Goal: Communication & Community: Answer question/provide support

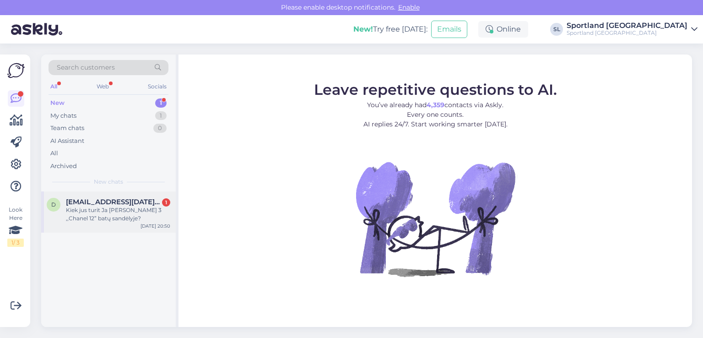
click at [134, 211] on div "Kiek jus turit Ja [PERSON_NAME] 3 ,,Chanel 12” batų sandėlyje?" at bounding box center [118, 214] width 104 height 16
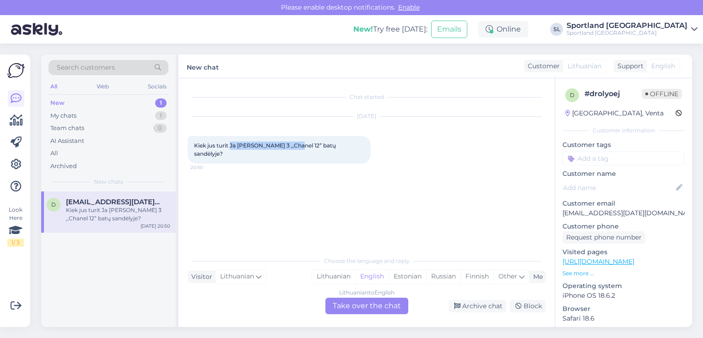
copy span "[PERSON_NAME] 3 ,,Chanel 12”"
drag, startPoint x: 231, startPoint y: 143, endPoint x: 295, endPoint y: 147, distance: 64.6
click at [295, 147] on span "Kiek jus turit Ja [PERSON_NAME] 3 ,,Chanel 12” batų sandėlyje?" at bounding box center [265, 149] width 143 height 15
click at [322, 274] on div "Lithuanian" at bounding box center [333, 277] width 43 height 14
click at [343, 303] on div "Lithuanian to Lithuanian Take over the chat" at bounding box center [366, 305] width 83 height 16
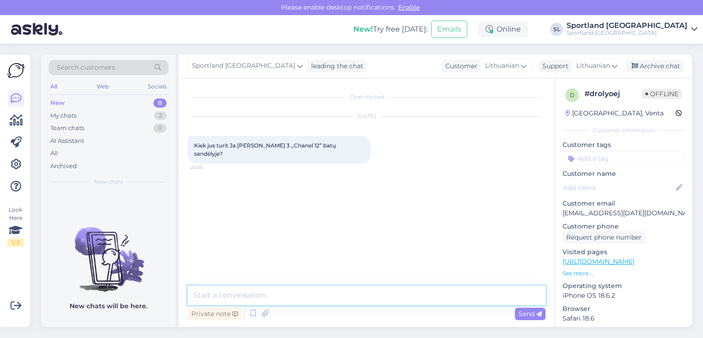
click at [287, 297] on textarea at bounding box center [367, 295] width 358 height 19
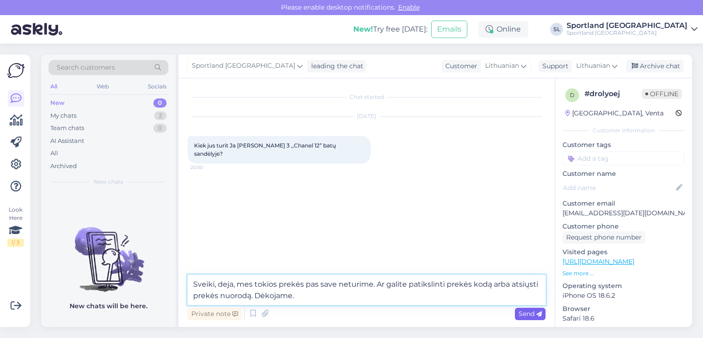
type textarea "Sveiki, deja, mes tokios prekės pas save neturime. Ar galite patikslinti prekės…"
click at [527, 312] on span "Send" at bounding box center [530, 313] width 23 height 8
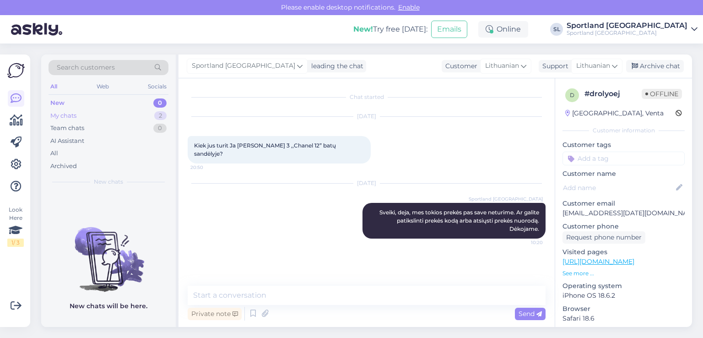
click at [119, 112] on div "My chats 2" at bounding box center [109, 115] width 120 height 13
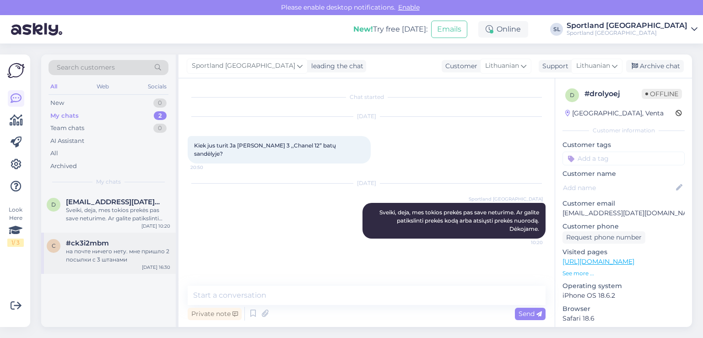
click at [119, 253] on div "на почте ничего нету. мне пришло 2 посылки с 3 штанами" at bounding box center [118, 255] width 104 height 16
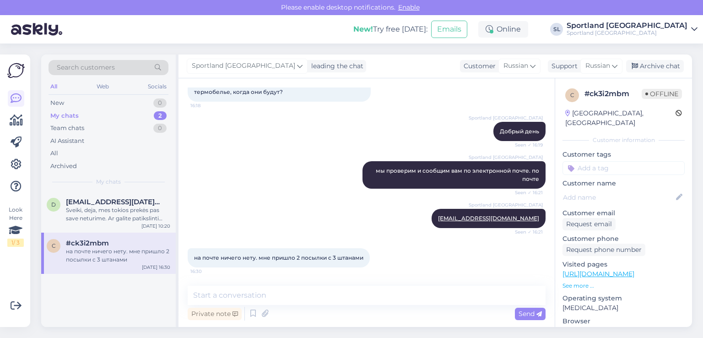
scroll to position [2608, 0]
